Goal: Find specific page/section: Find specific page/section

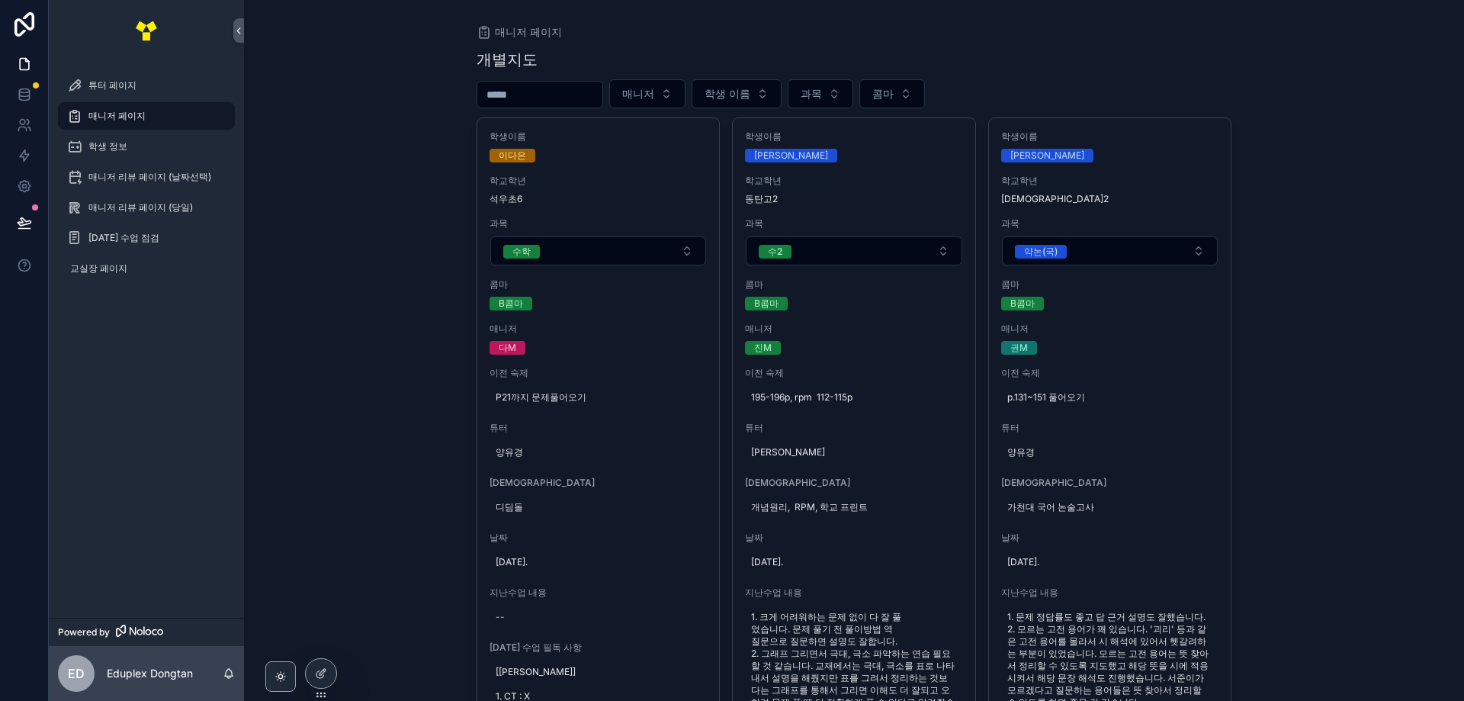
click at [125, 550] on div "튜터 페이지 매니저 페이지 학생 정보 매니저 리뷰 페이지 (날짜선택) 매니저 리뷰 페이지 (당일) [DATE] 수업 점검 교실장 페이지" at bounding box center [146, 339] width 195 height 556
click at [143, 220] on link "매니저 리뷰 페이지 (당일)" at bounding box center [146, 207] width 177 height 27
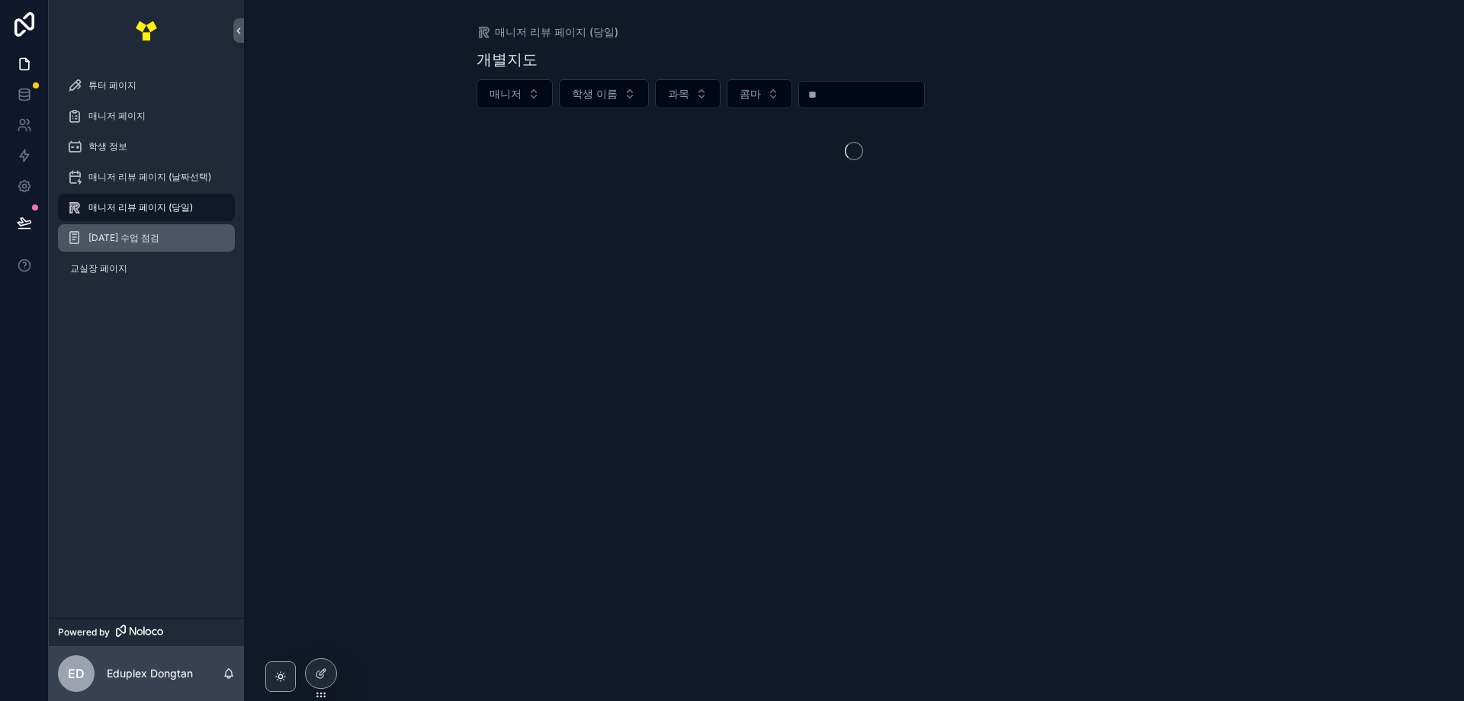
click at [131, 239] on span "[DATE] 수업 점검" at bounding box center [123, 238] width 71 height 12
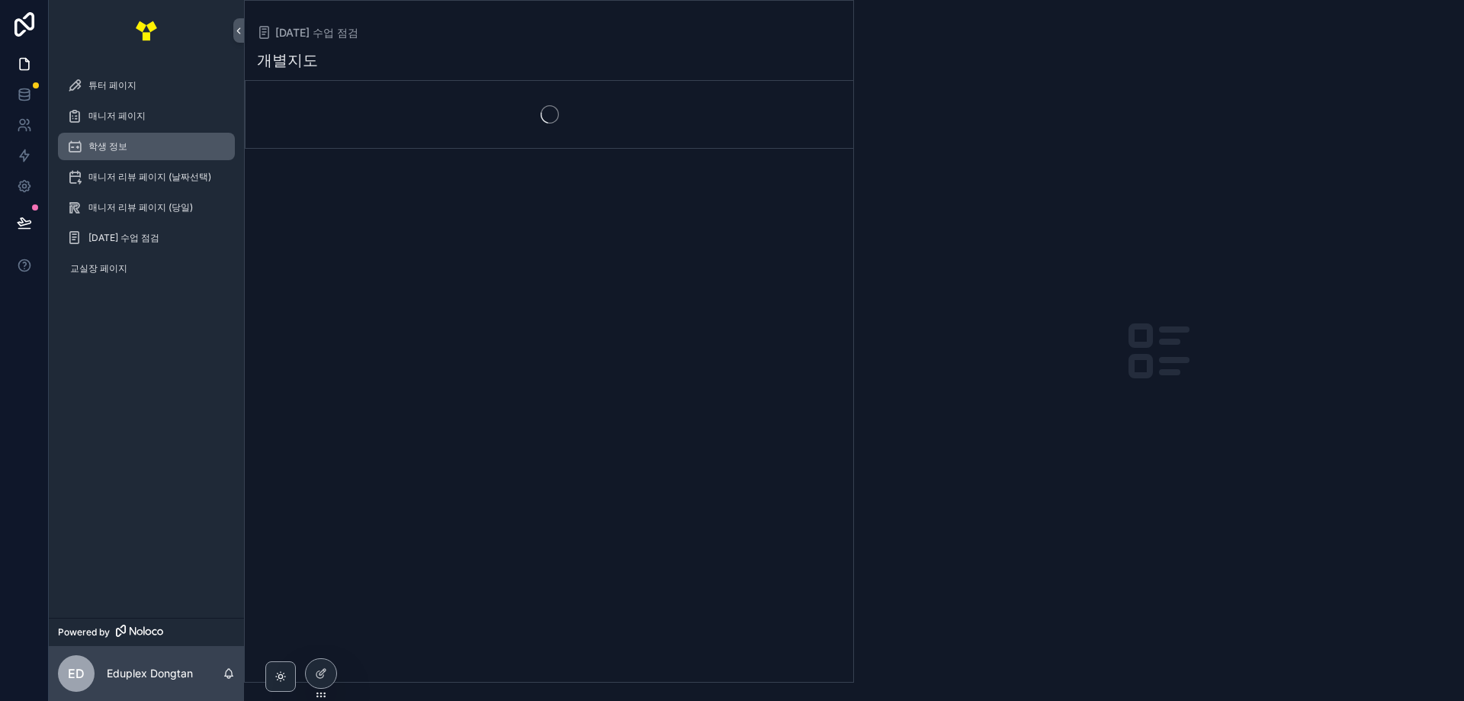
click at [120, 149] on span "학생 정보" at bounding box center [107, 146] width 39 height 12
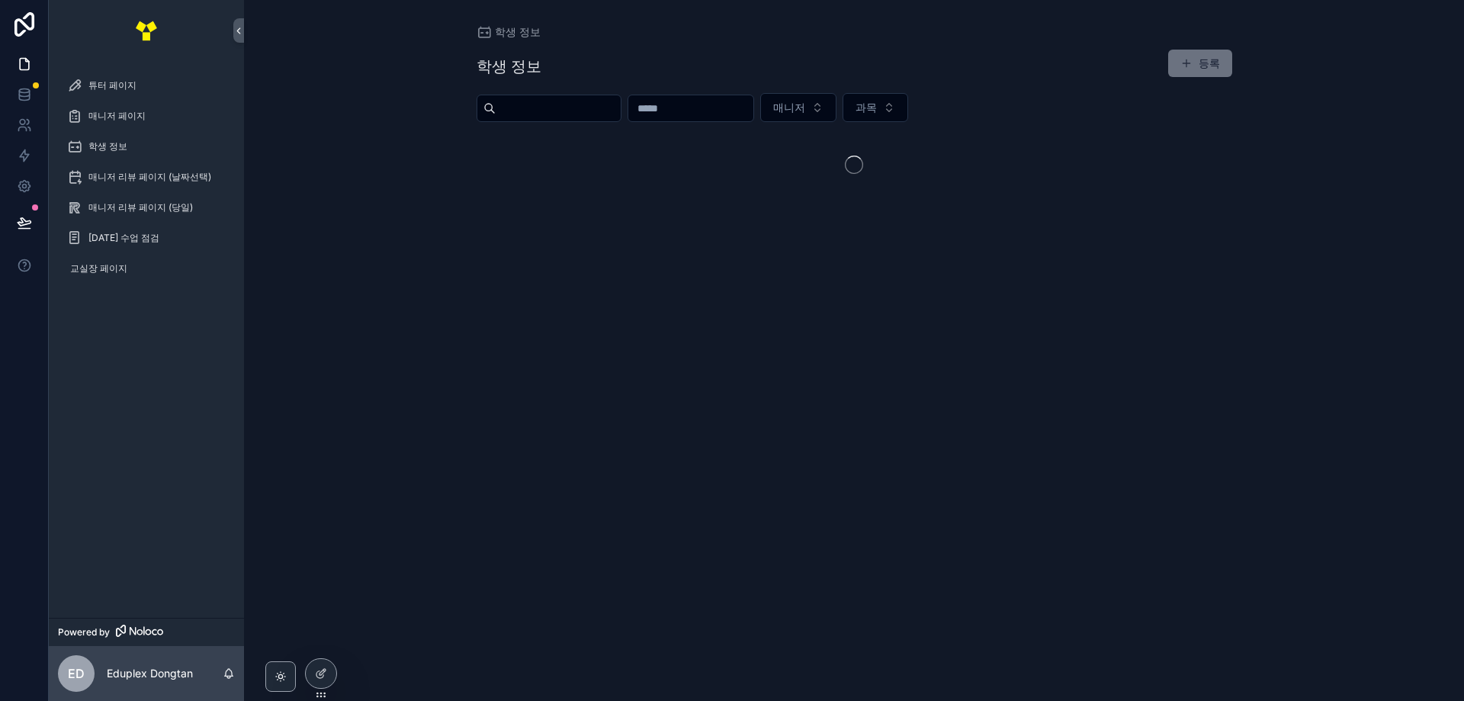
click at [730, 117] on input "scrollable content" at bounding box center [690, 108] width 125 height 21
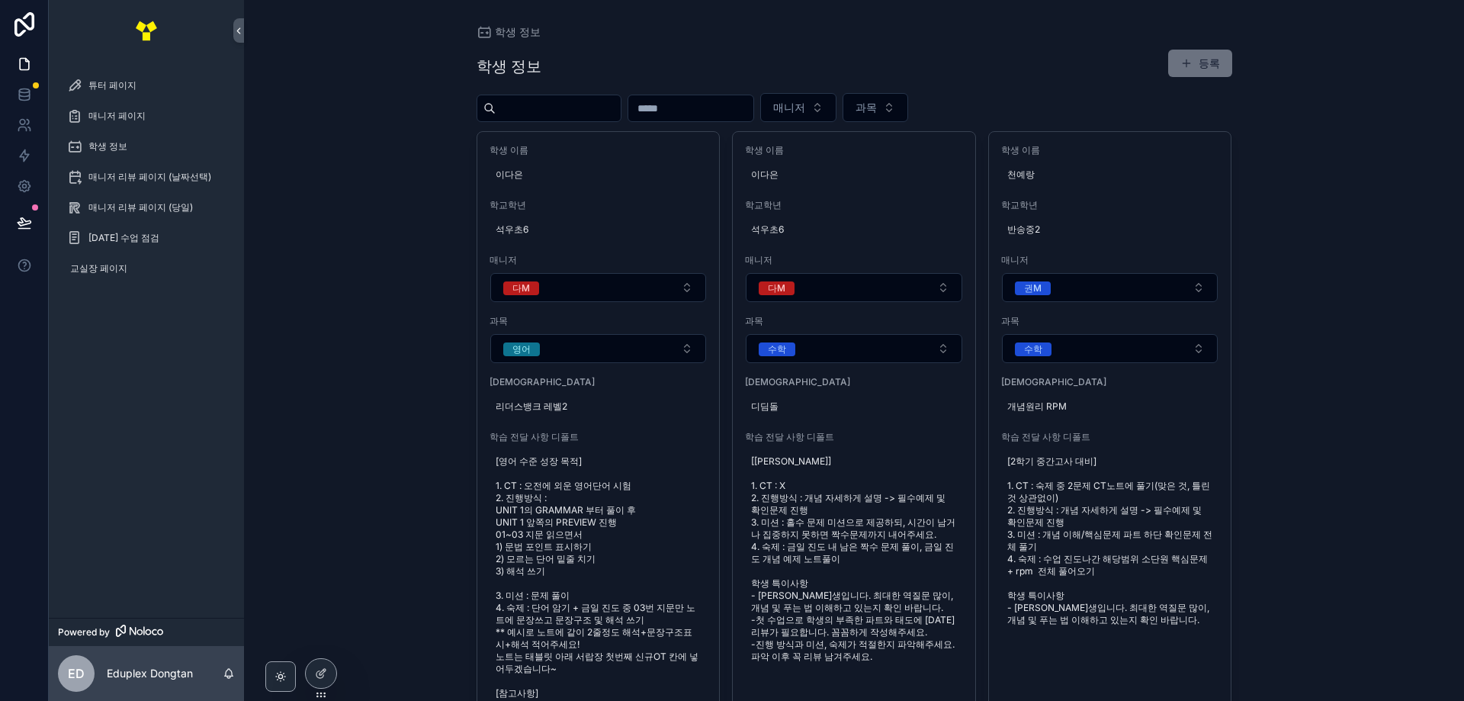
click at [727, 116] on input "scrollable content" at bounding box center [690, 108] width 125 height 21
type input "**"
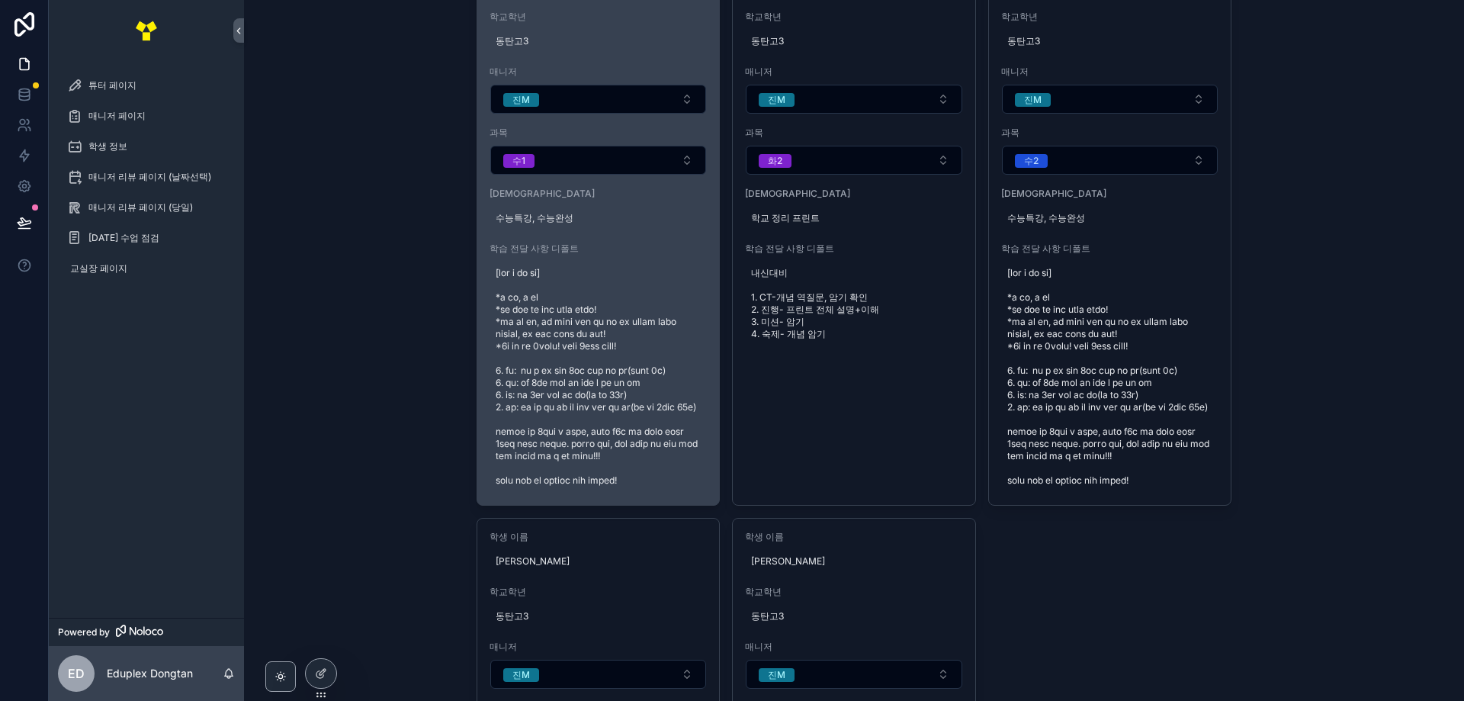
scroll to position [229, 0]
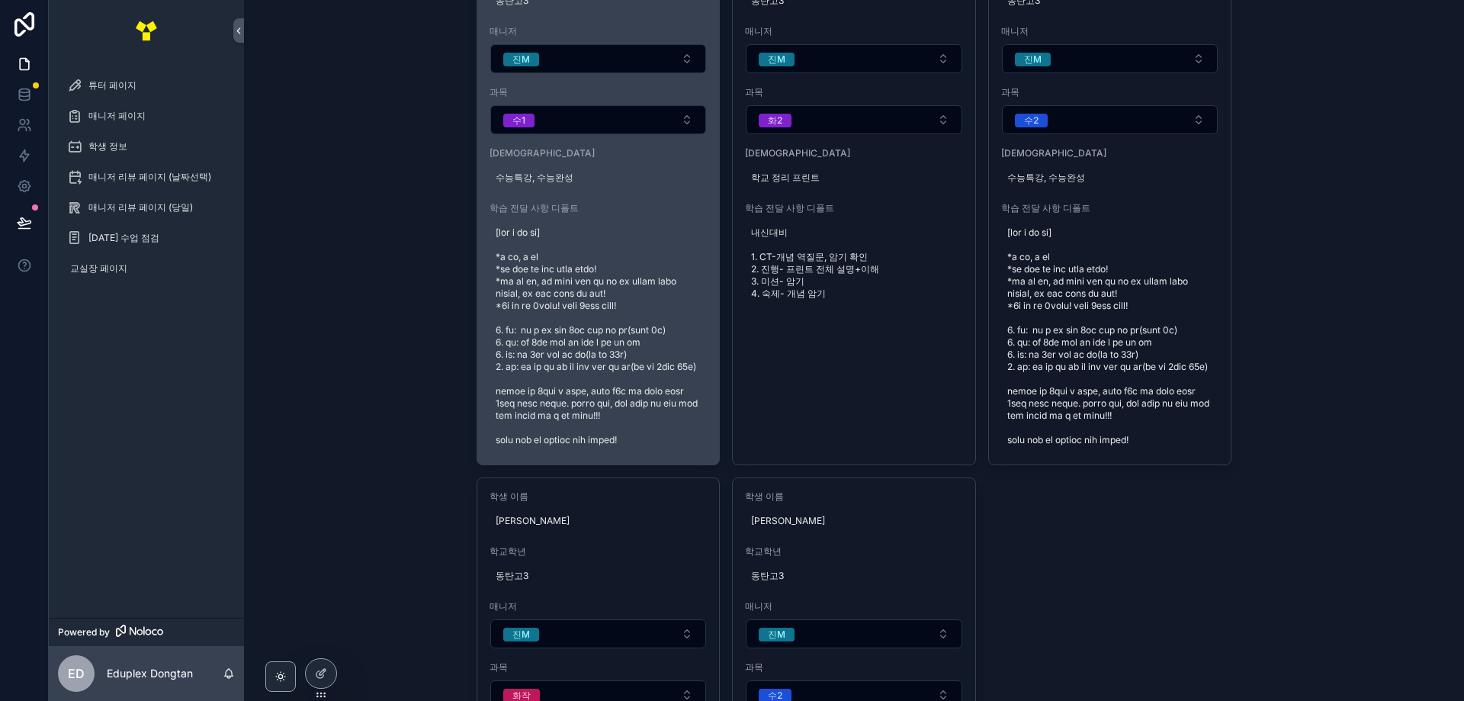
click at [604, 446] on span "scrollable content" at bounding box center [598, 336] width 206 height 220
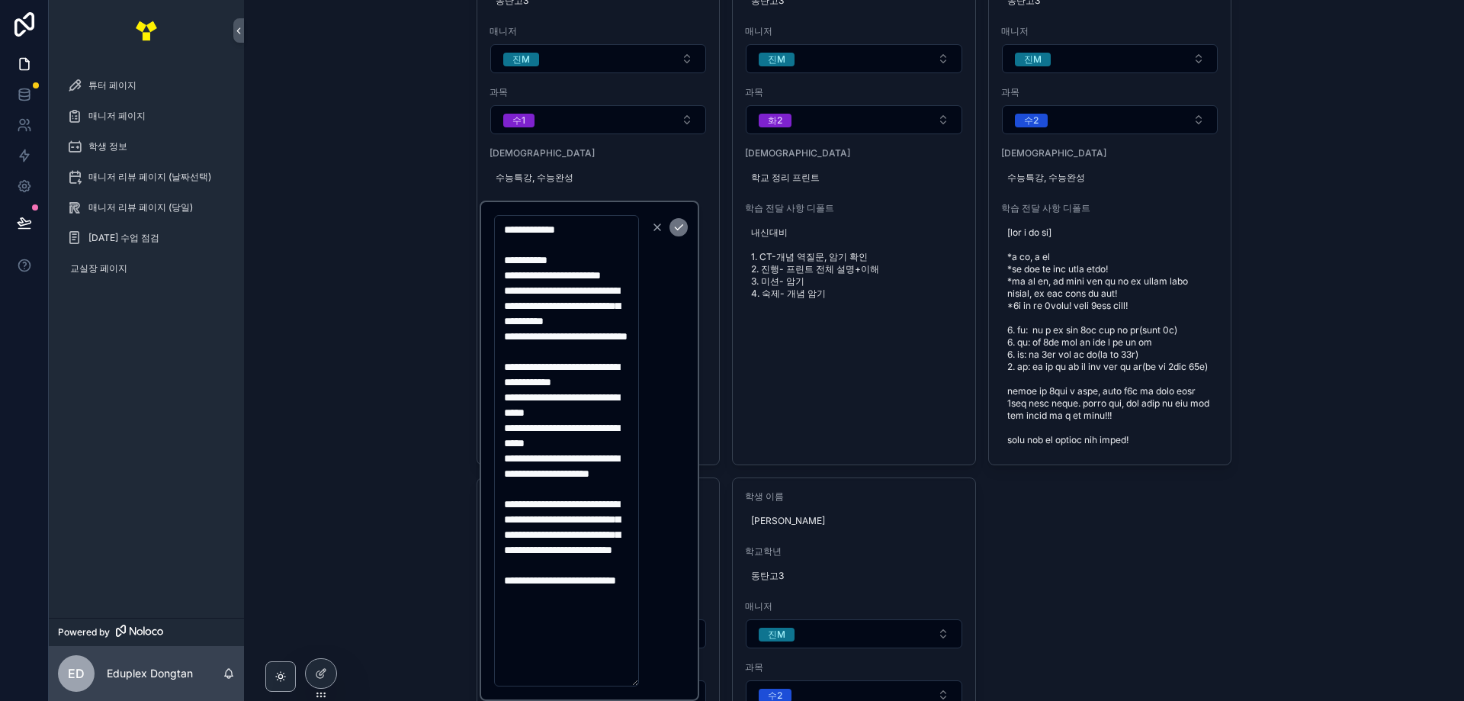
scroll to position [183, 0]
drag, startPoint x: 495, startPoint y: 233, endPoint x: 619, endPoint y: 720, distance: 502.0
click at [619, 700] on html "튜터 페이지 매니저 페이지 학생 정보 매니저 리뷰 페이지 (날짜선택) 매니저 리뷰 페이지 (당일) [DATE] 수업 점검 교실장 페이지 Pow…" at bounding box center [732, 350] width 1464 height 701
click at [446, 454] on div "학생 정보 학생 정보 등록 ** 매니저 과목 학생 이름 [PERSON_NAME] 학교학년 동탄고3 매니저 진M 과목 수1 교재 수능특강, 수능…" at bounding box center [854, 121] width 1220 height 701
